Goal: Check status: Check status

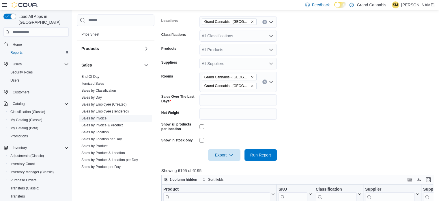
scroll to position [456, 0]
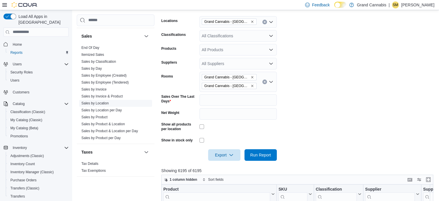
click at [99, 101] on link "Sales by Location" at bounding box center [94, 103] width 27 height 4
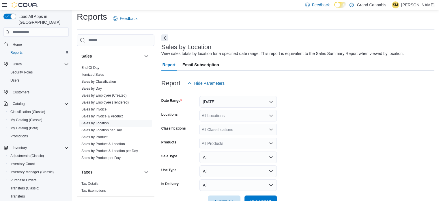
scroll to position [13, 0]
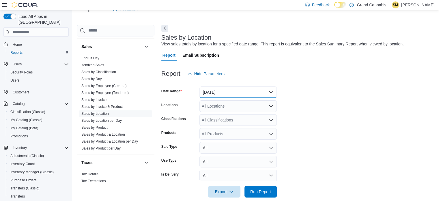
click at [233, 87] on button "[DATE]" at bounding box center [237, 92] width 77 height 12
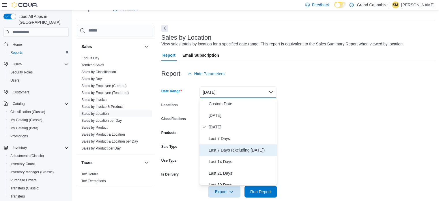
click at [228, 149] on span "Last 7 Days (excluding [DATE])" at bounding box center [242, 149] width 66 height 7
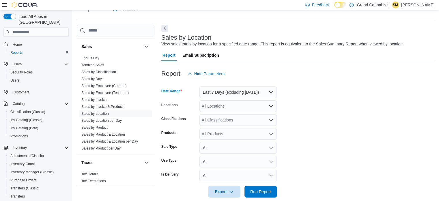
click at [235, 106] on div "All Locations" at bounding box center [237, 106] width 77 height 12
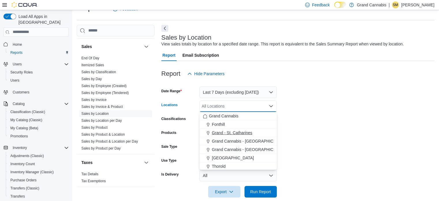
drag, startPoint x: 235, startPoint y: 138, endPoint x: 255, endPoint y: 133, distance: 20.6
click at [235, 139] on span "Grand Cannabis - [GEOGRAPHIC_DATA]" at bounding box center [249, 141] width 75 height 6
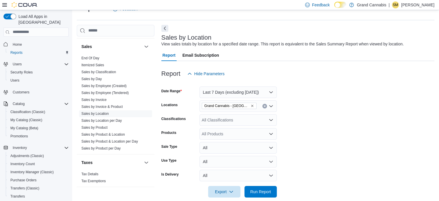
drag, startPoint x: 322, startPoint y: 113, endPoint x: 294, endPoint y: 150, distance: 46.8
click at [322, 114] on form "Date Range Last 7 Days (excluding [DATE]) Locations [GEOGRAPHIC_DATA] - [GEOGRA…" at bounding box center [297, 138] width 273 height 118
click at [265, 192] on span "Run Report" at bounding box center [260, 191] width 21 height 6
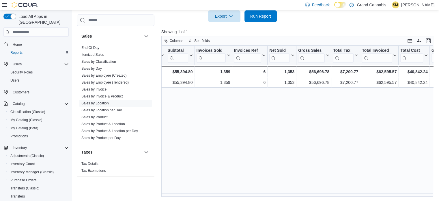
scroll to position [0, 66]
